Goal: Task Accomplishment & Management: Manage account settings

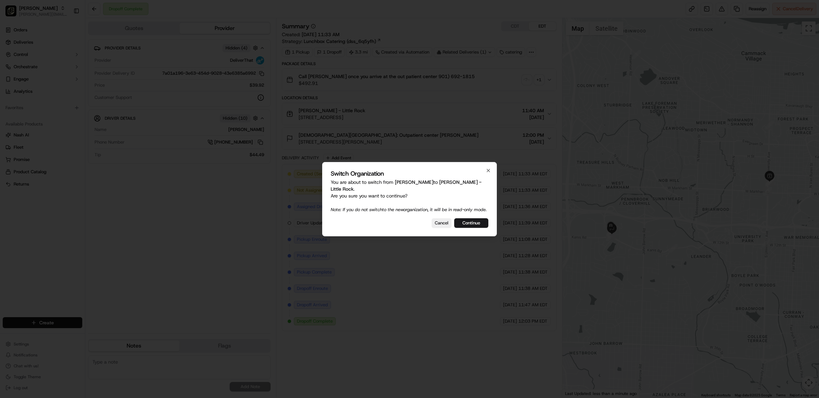
click at [488, 167] on div "Switch Organization You are about to switch from Pei Wei - Rogers to Pei Wei - …" at bounding box center [409, 199] width 175 height 74
click at [469, 224] on button "Continue" at bounding box center [471, 223] width 34 height 10
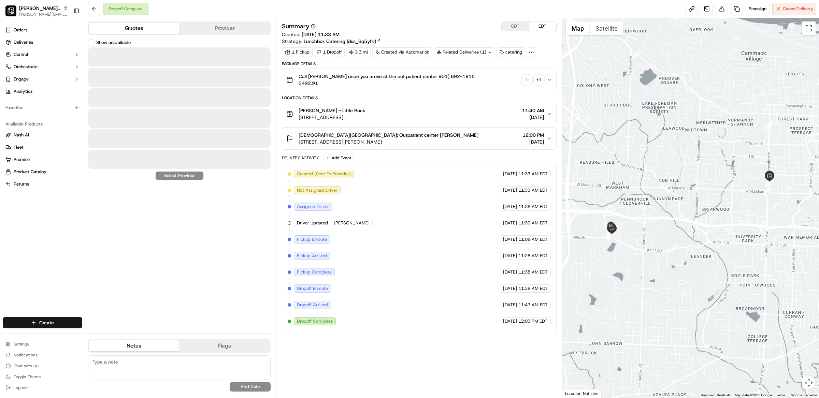
click at [137, 23] on button "Quotes" at bounding box center [134, 28] width 91 height 11
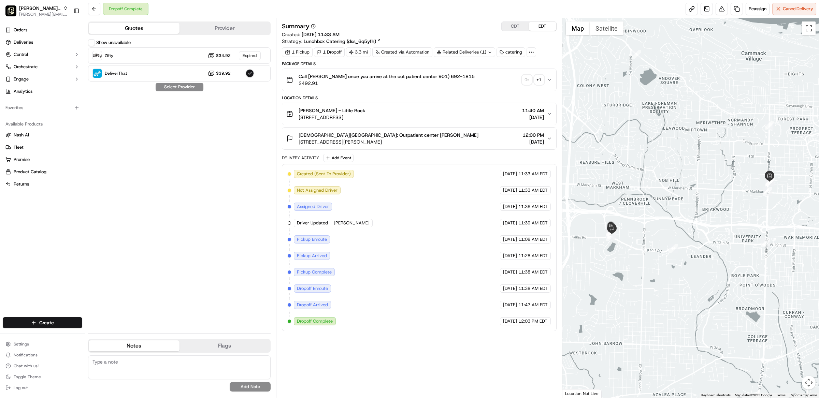
click at [172, 90] on div "Show unavailable Zifty $34.92 Expired DeliverThat $39.92 Select Provider" at bounding box center [179, 183] width 183 height 289
click at [93, 43] on button "Show unavailable" at bounding box center [91, 42] width 7 height 7
click at [57, 10] on span "Pei Wei - Little Rock" at bounding box center [39, 8] width 41 height 7
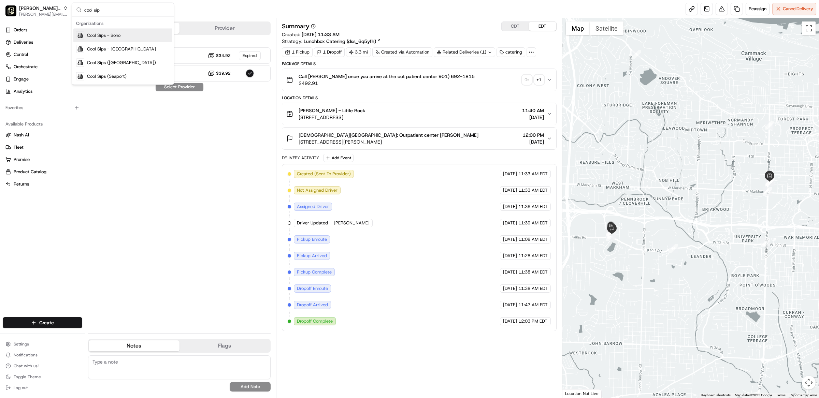
type input "cool sip"
click at [133, 40] on div "Cool Sips - Soho" at bounding box center [122, 36] width 99 height 14
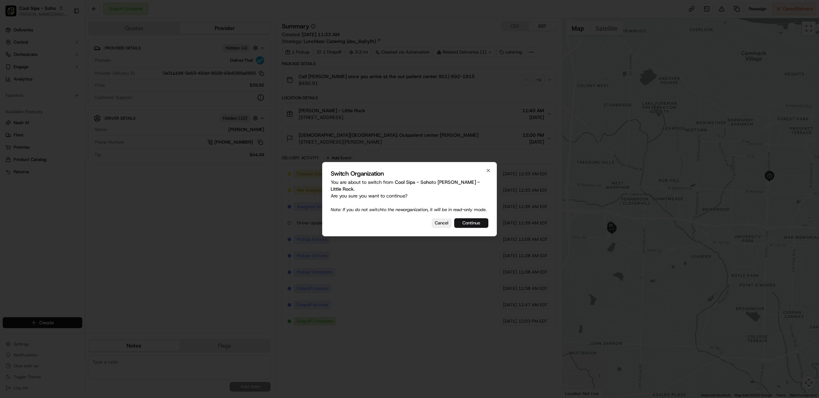
click at [482, 223] on button "Continue" at bounding box center [471, 223] width 34 height 10
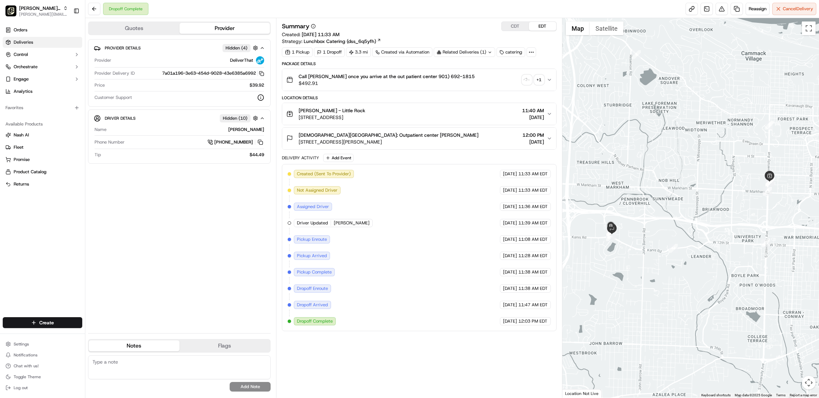
click at [36, 39] on link "Deliveries" at bounding box center [43, 42] width 80 height 11
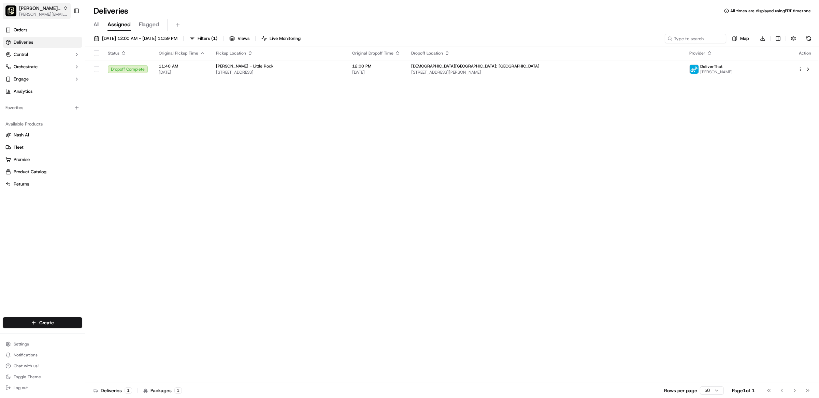
click at [41, 9] on span "Pei Wei - Little Rock" at bounding box center [39, 8] width 41 height 7
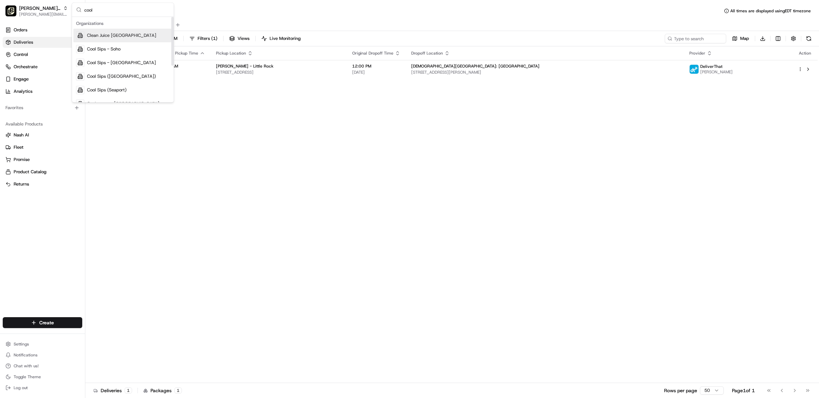
type input "cool"
click at [108, 46] on span "Cool Sips - Soho" at bounding box center [103, 49] width 33 height 6
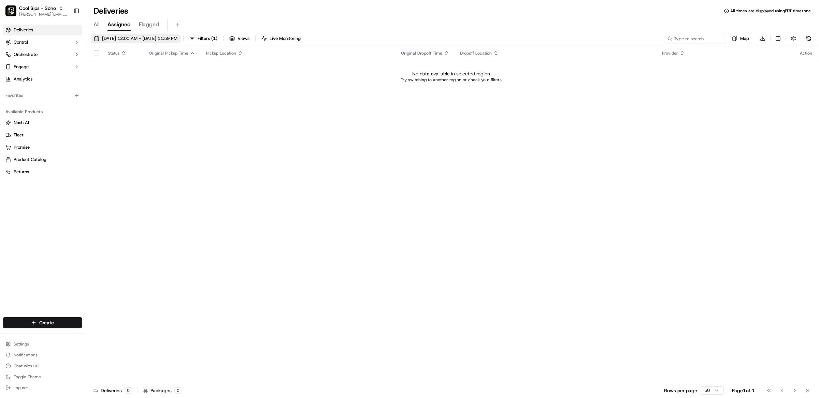
click at [112, 39] on span "09/17/2025 12:00 AM - 09/17/2025 11:59 PM" at bounding box center [139, 39] width 75 height 6
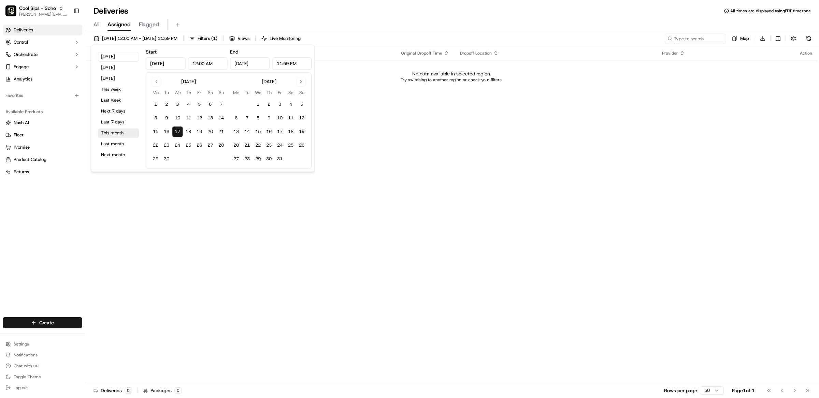
click at [119, 132] on button "This month" at bounding box center [118, 133] width 41 height 10
type input "Sep 1, 2025"
type input "Sep 30, 2025"
click at [112, 145] on button "Last month" at bounding box center [118, 144] width 41 height 10
type input "Aug 1, 2025"
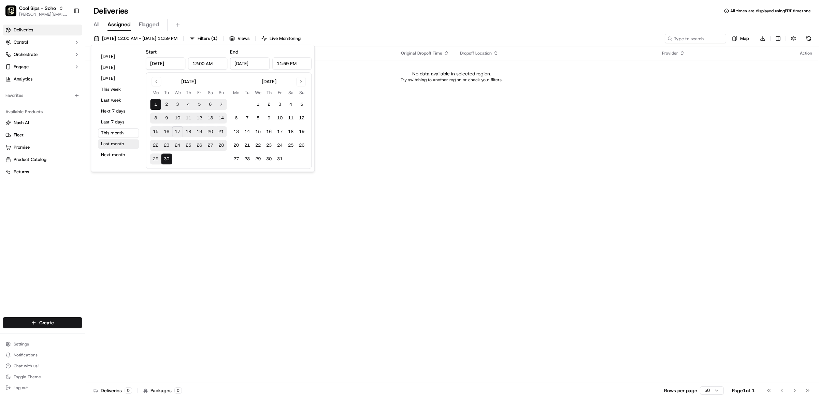
type input "Aug 31, 2025"
click at [44, 3] on button "Cool Sips - Soho maria@usenash.com" at bounding box center [37, 11] width 68 height 16
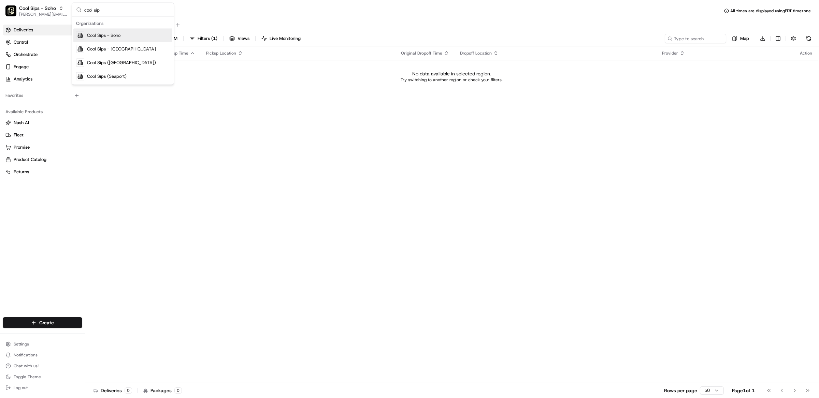
type input "cool sip"
click at [90, 46] on span "Cool Sips - [GEOGRAPHIC_DATA]" at bounding box center [121, 49] width 69 height 6
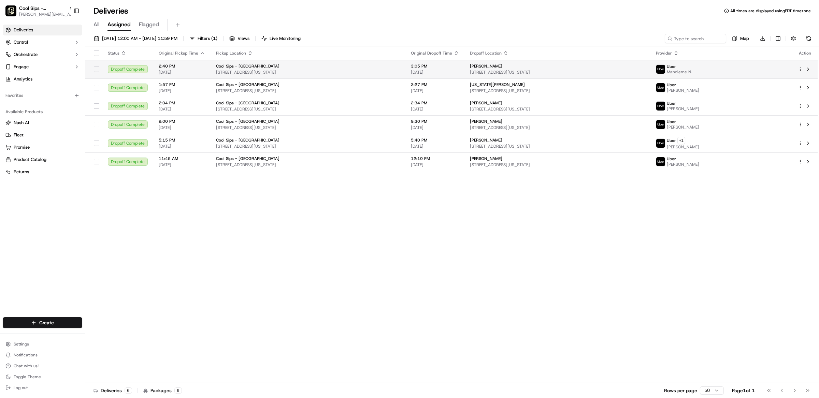
click at [282, 69] on div "Cool Sips - Upper East Side 1218 Lexington Ave, New York, NY 10028, USA" at bounding box center [308, 69] width 184 height 12
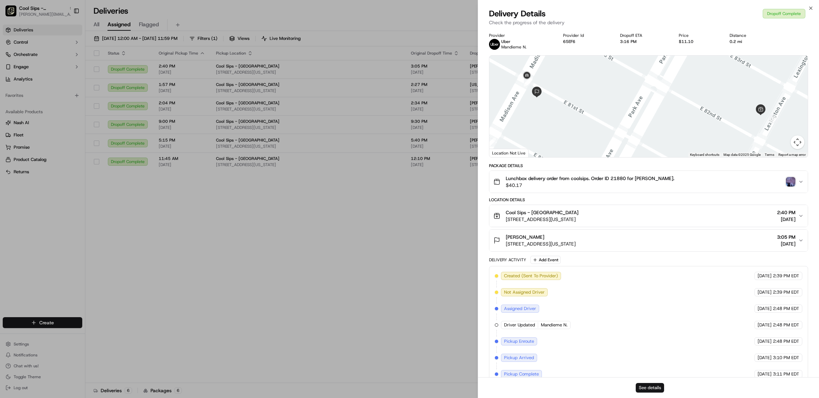
click at [660, 389] on button "See details" at bounding box center [650, 388] width 28 height 10
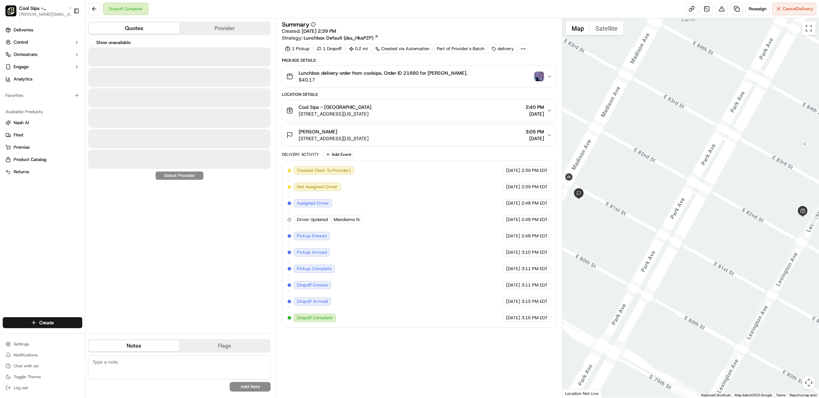
click at [145, 31] on button "Quotes" at bounding box center [134, 28] width 91 height 11
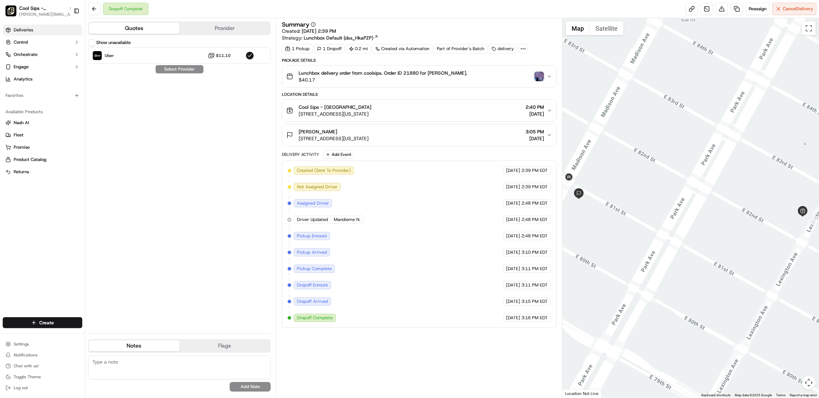
click at [29, 30] on span "Deliveries" at bounding box center [23, 30] width 19 height 6
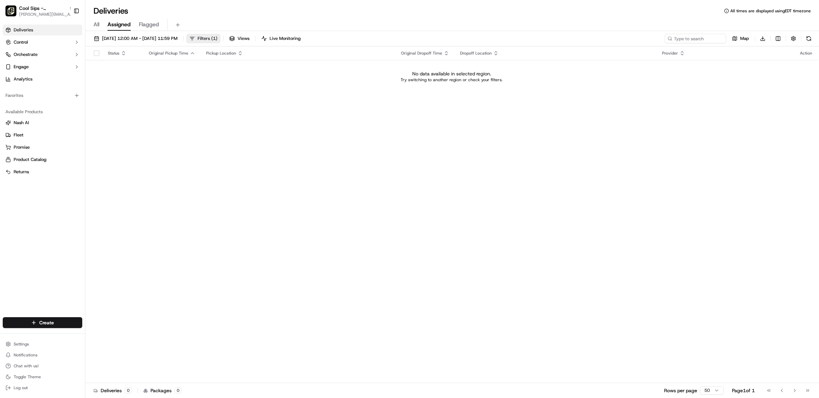
click at [217, 38] on span "Filters ( 1 )" at bounding box center [208, 39] width 20 height 6
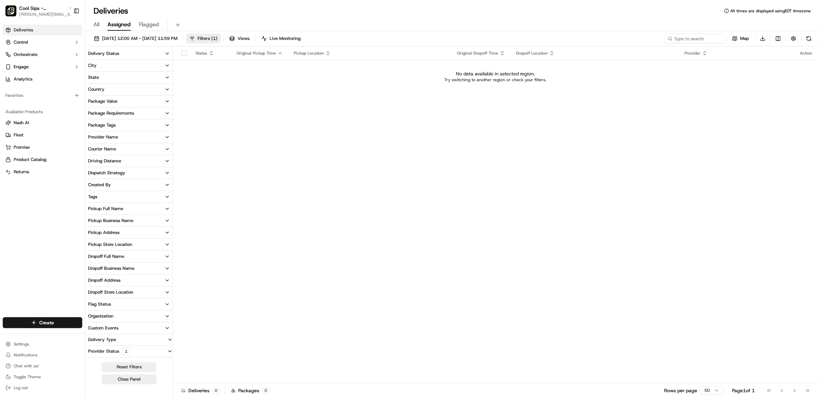
click at [104, 352] on div "Provider Status 1" at bounding box center [109, 352] width 48 height 8
click at [104, 352] on label "Only Assigned" at bounding box center [109, 352] width 28 height 5
click at [92, 352] on button "Only Assigned" at bounding box center [89, 352] width 5 height 5
click at [174, 38] on span "09/17/2025 12:00 AM - 09/17/2025 11:59 PM" at bounding box center [139, 39] width 75 height 6
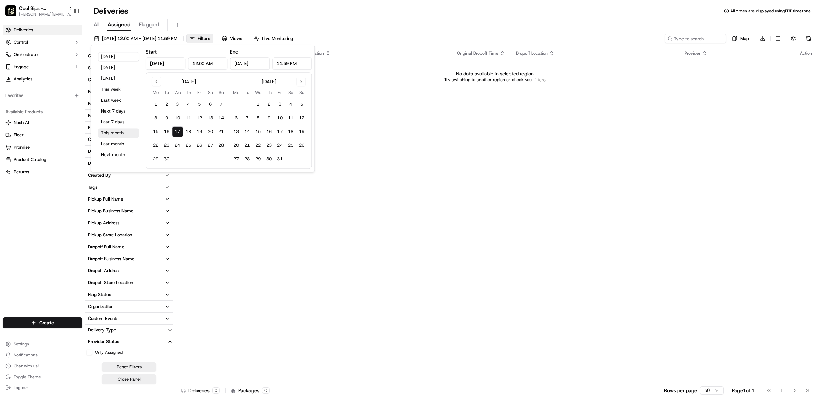
click at [111, 136] on button "This month" at bounding box center [118, 133] width 41 height 10
type input "Sep 1, 2025"
type input "Sep 30, 2025"
click at [112, 144] on button "Last month" at bounding box center [118, 144] width 41 height 10
type input "Aug 1, 2025"
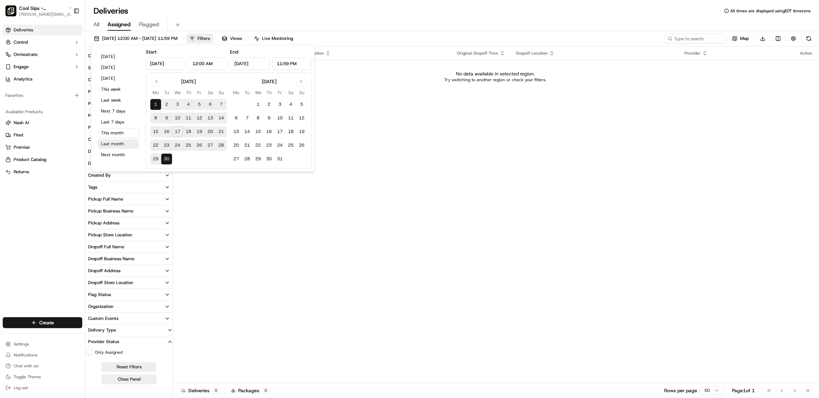
type input "Aug 31, 2025"
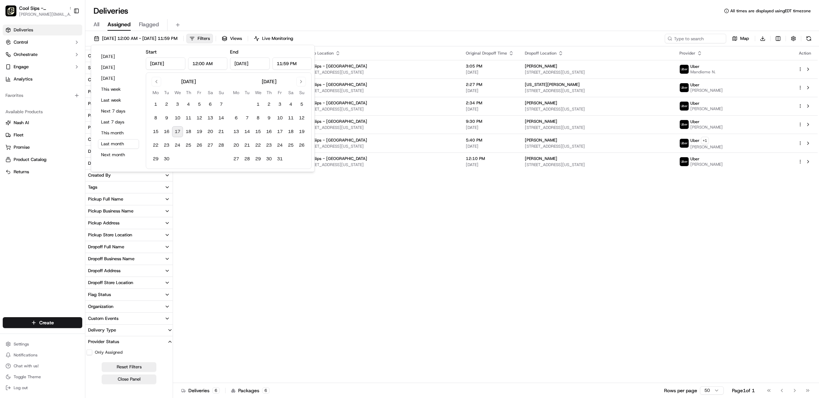
click at [209, 8] on div "Deliveries All times are displayed using EDT timezone" at bounding box center [452, 10] width 734 height 11
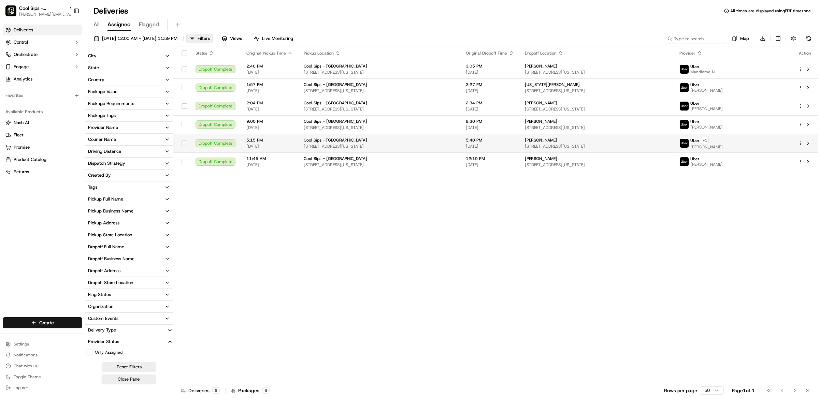
click at [245, 148] on td "5:15 PM 08/14/2025" at bounding box center [269, 143] width 57 height 19
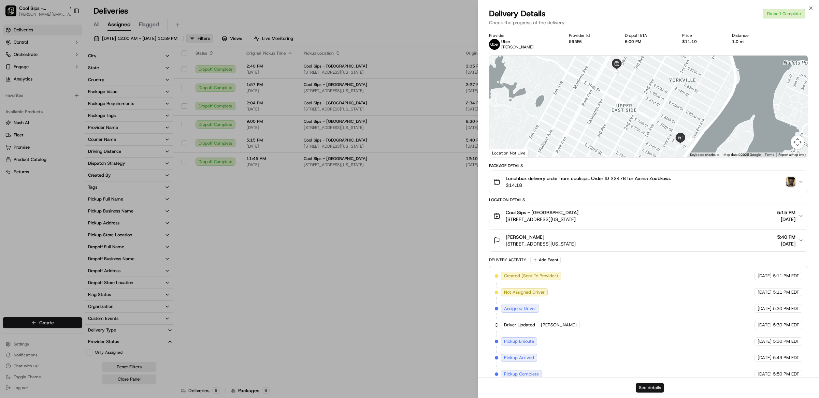
click at [645, 391] on button "See details" at bounding box center [650, 388] width 28 height 10
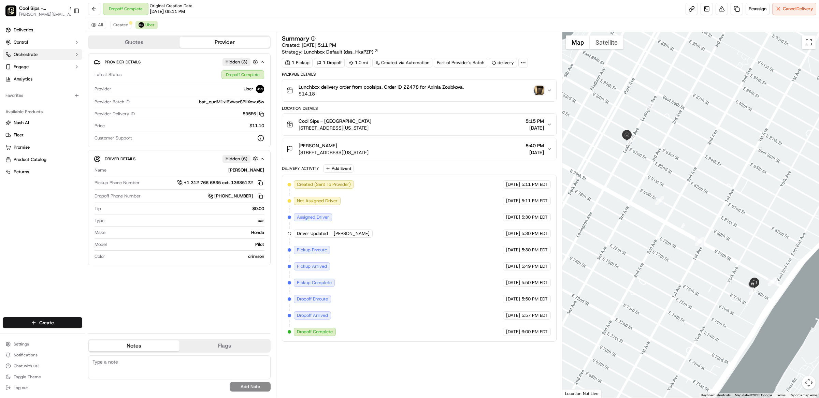
click at [37, 52] on span "Orchestrate" at bounding box center [26, 55] width 24 height 6
click at [32, 63] on span "Workflows" at bounding box center [24, 65] width 21 height 6
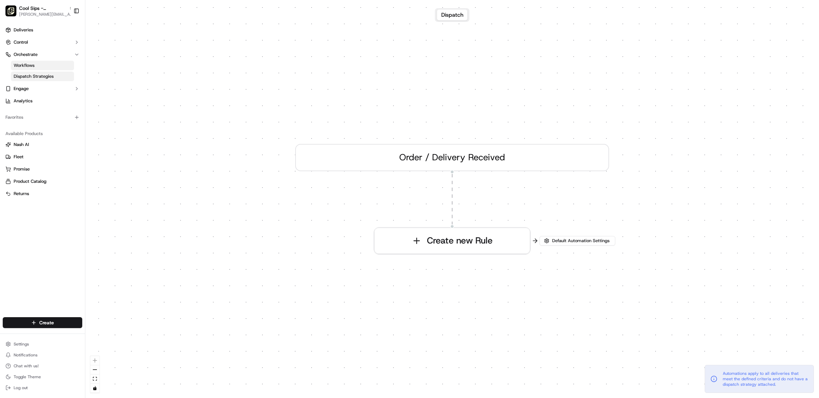
click at [40, 78] on span "Dispatch Strategies" at bounding box center [34, 76] width 40 height 6
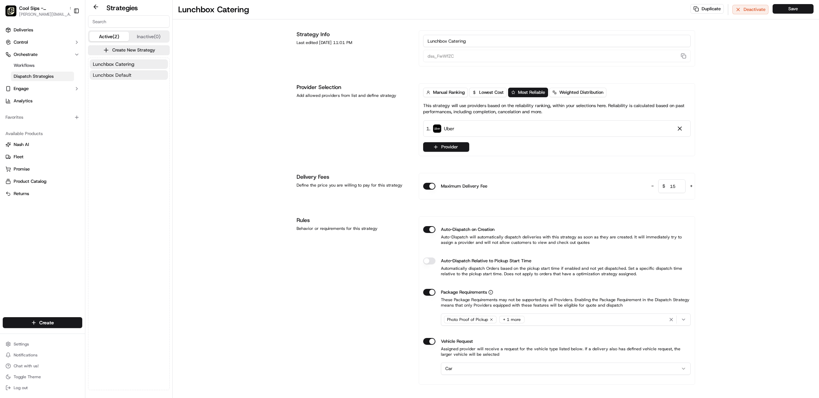
click at [121, 78] on span "Lunchbox Default" at bounding box center [112, 75] width 39 height 7
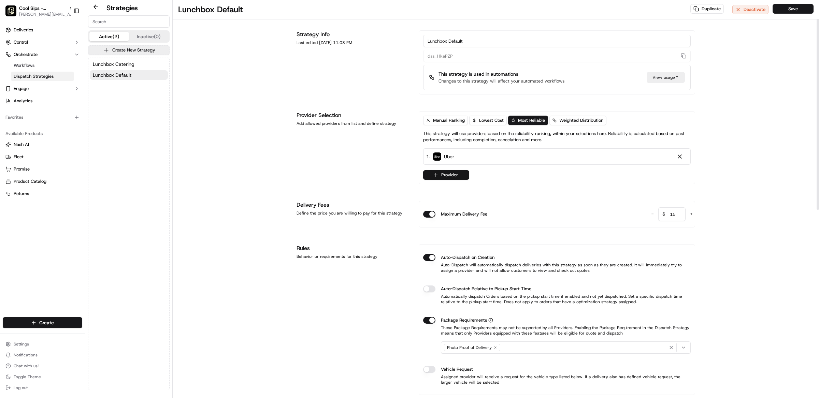
click at [453, 178] on button "Provider" at bounding box center [446, 175] width 46 height 10
click at [324, 174] on html "Cool Sips - Upper East Side [PERSON_NAME][EMAIL_ADDRESS][DOMAIN_NAME] Toggle Si…" at bounding box center [409, 199] width 819 height 398
click at [48, 12] on span "[PERSON_NAME][EMAIL_ADDRESS][DOMAIN_NAME]" at bounding box center [46, 14] width 55 height 5
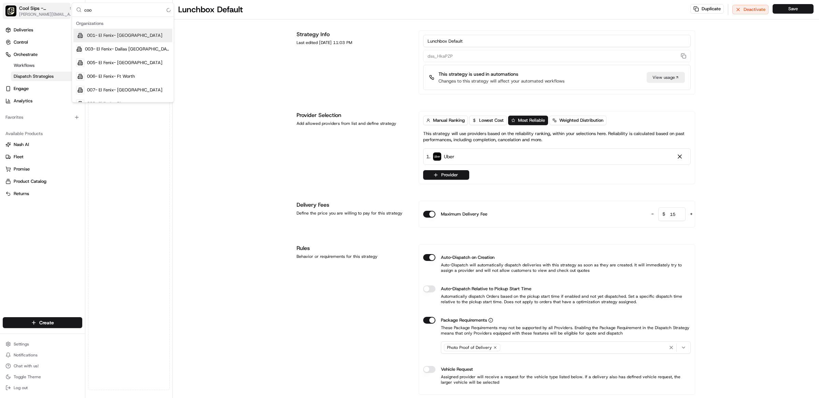
type input "cool"
click at [249, 63] on div "Lunchbox Default Duplicate Deactivate Save Strategy Info Last edited [DATE] 11:…" at bounding box center [496, 378] width 647 height 757
